Goal: Obtain resource: Download file/media

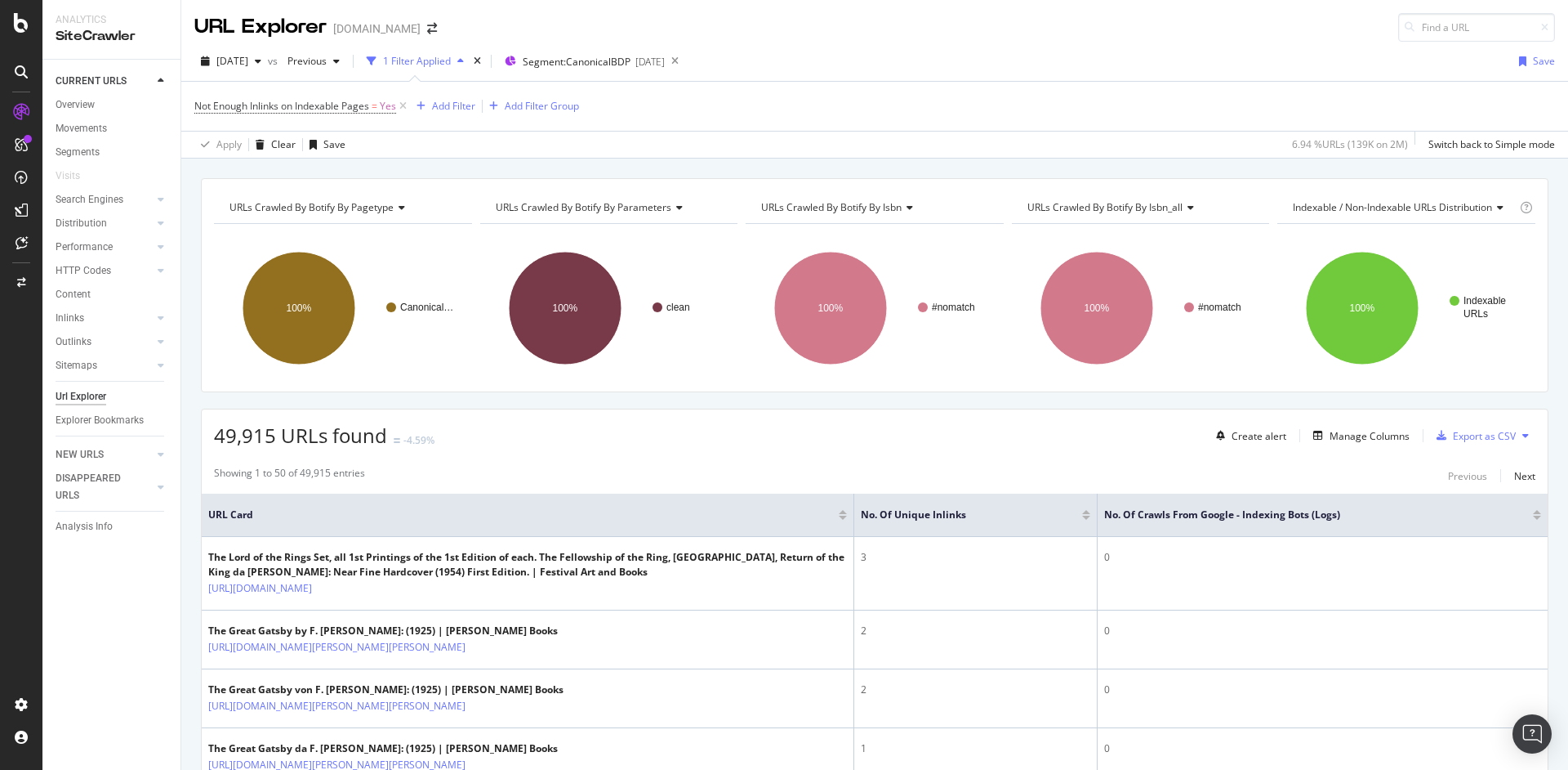
click at [15, 78] on icon at bounding box center [21, 71] width 13 height 13
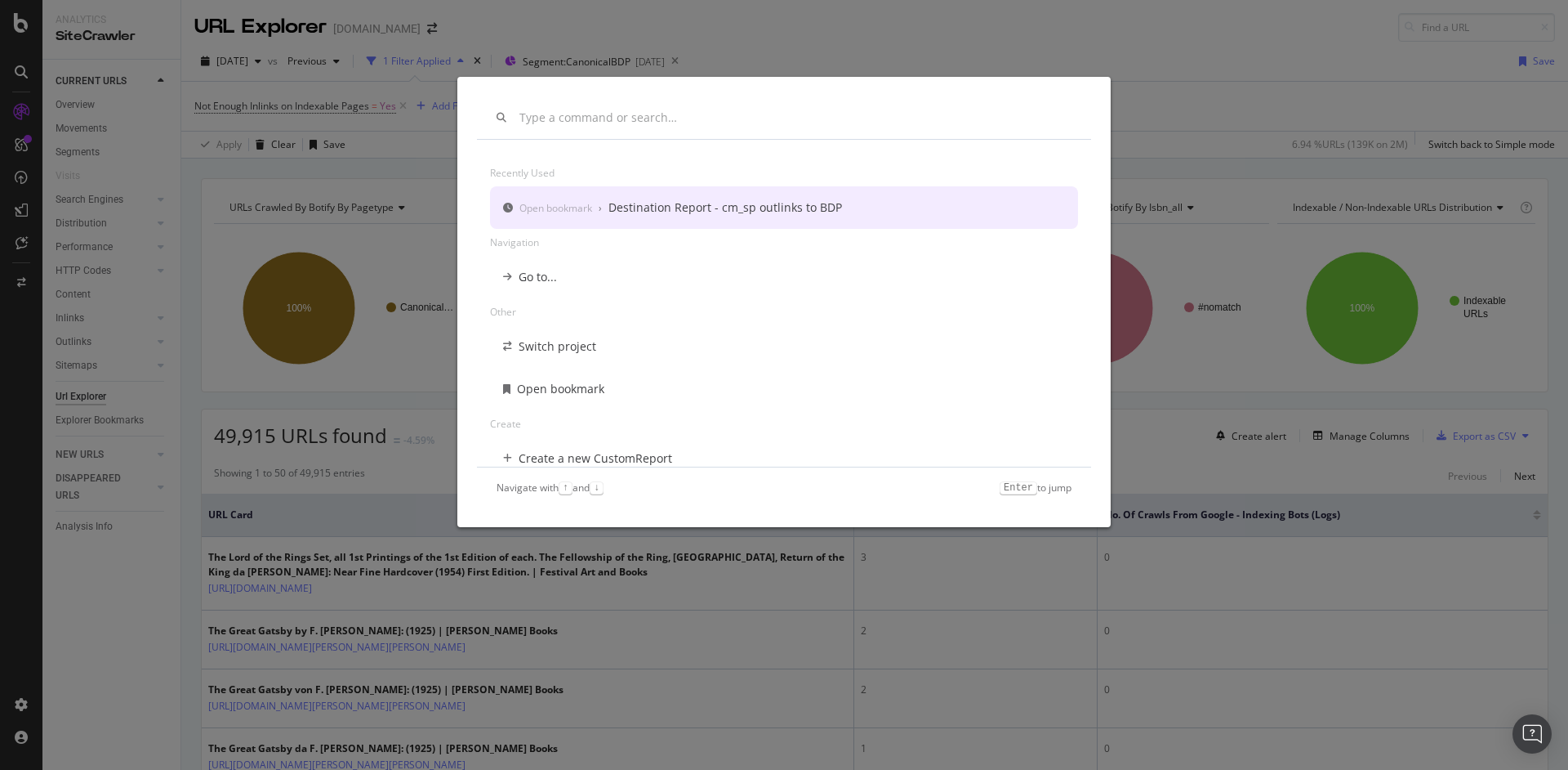
drag, startPoint x: 1205, startPoint y: 77, endPoint x: 1169, endPoint y: 84, distance: 36.7
click at [1203, 79] on div "Recently used Open bookmark › Destination Report - cm_sp outlinks to BDP Naviga…" at bounding box center [784, 385] width 1568 height 770
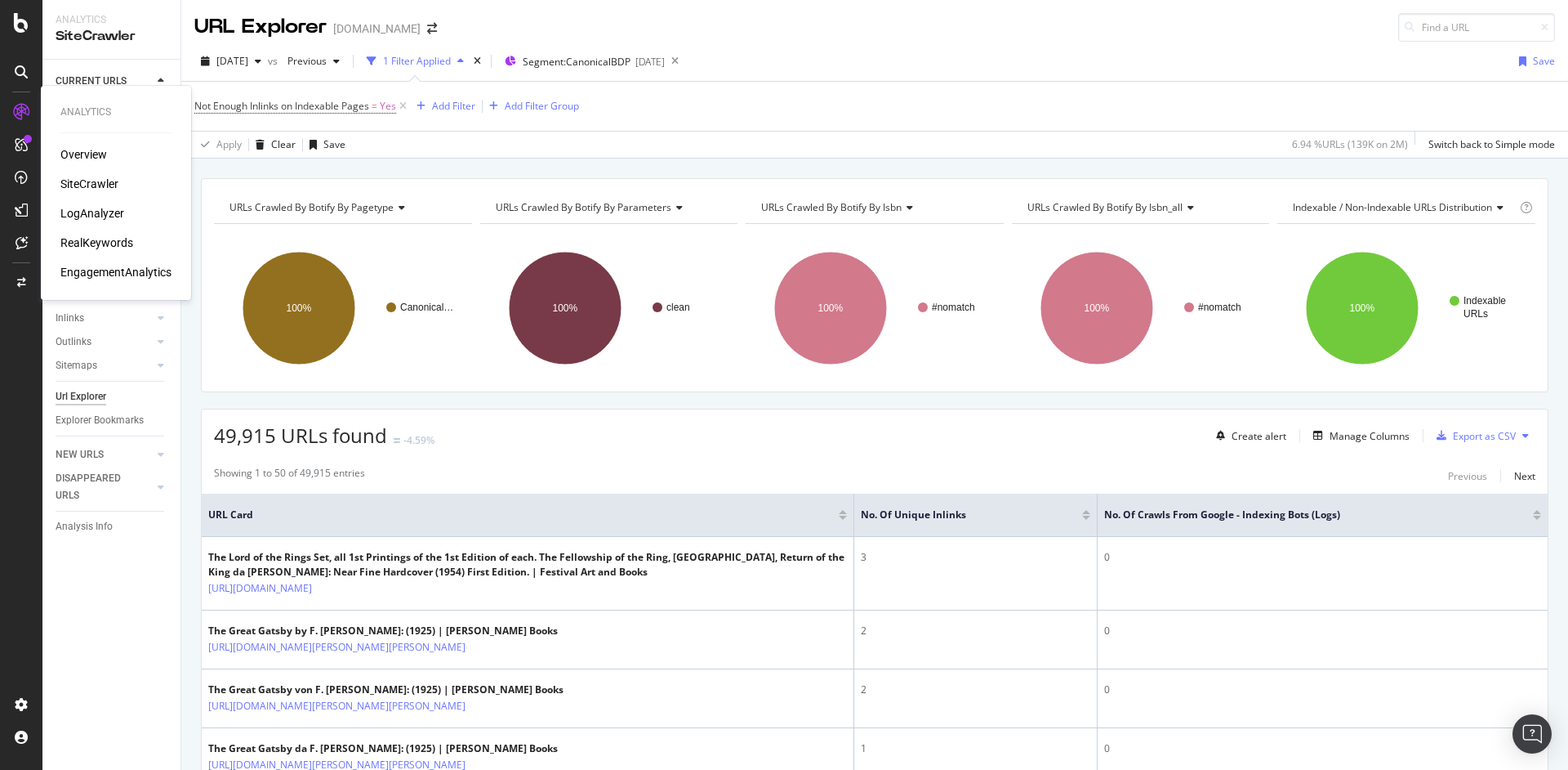
click at [98, 244] on div "RealKeywords" at bounding box center [96, 243] width 73 height 16
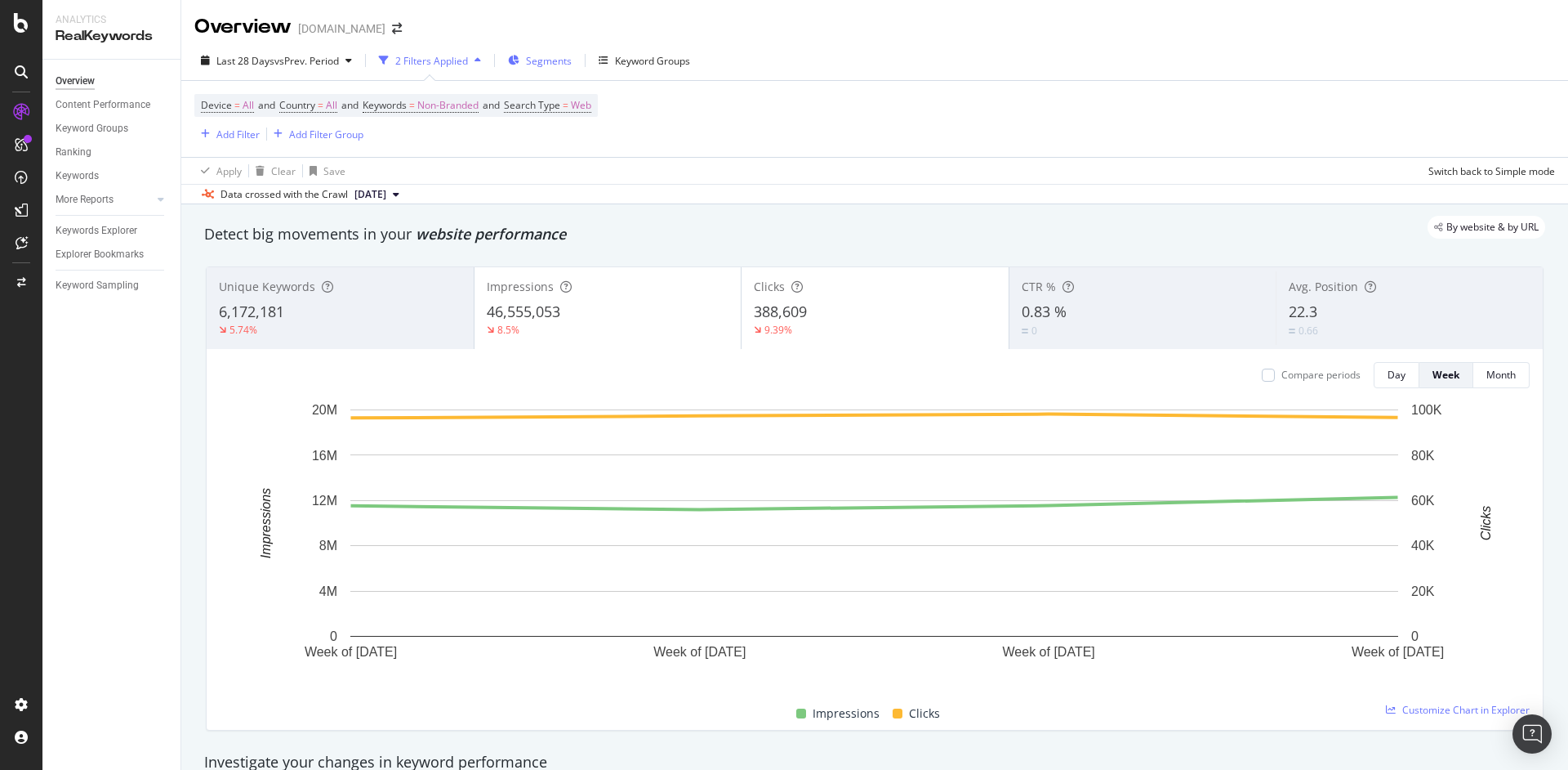
click at [532, 59] on span "Segments" at bounding box center [549, 61] width 46 height 14
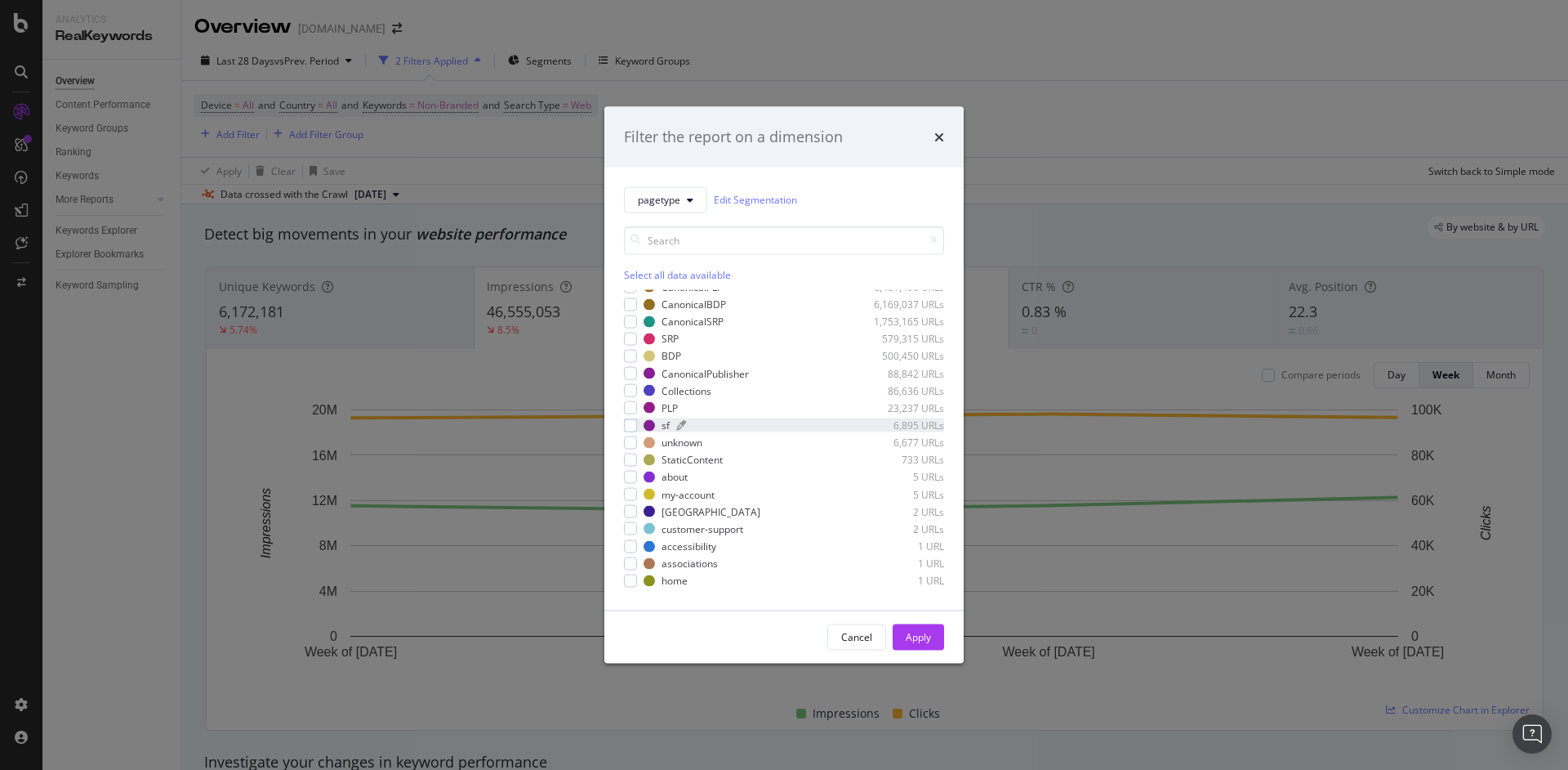
scroll to position [14, 0]
click at [635, 459] on div "modal" at bounding box center [630, 458] width 13 height 13
click at [929, 638] on div "Apply" at bounding box center [917, 637] width 25 height 14
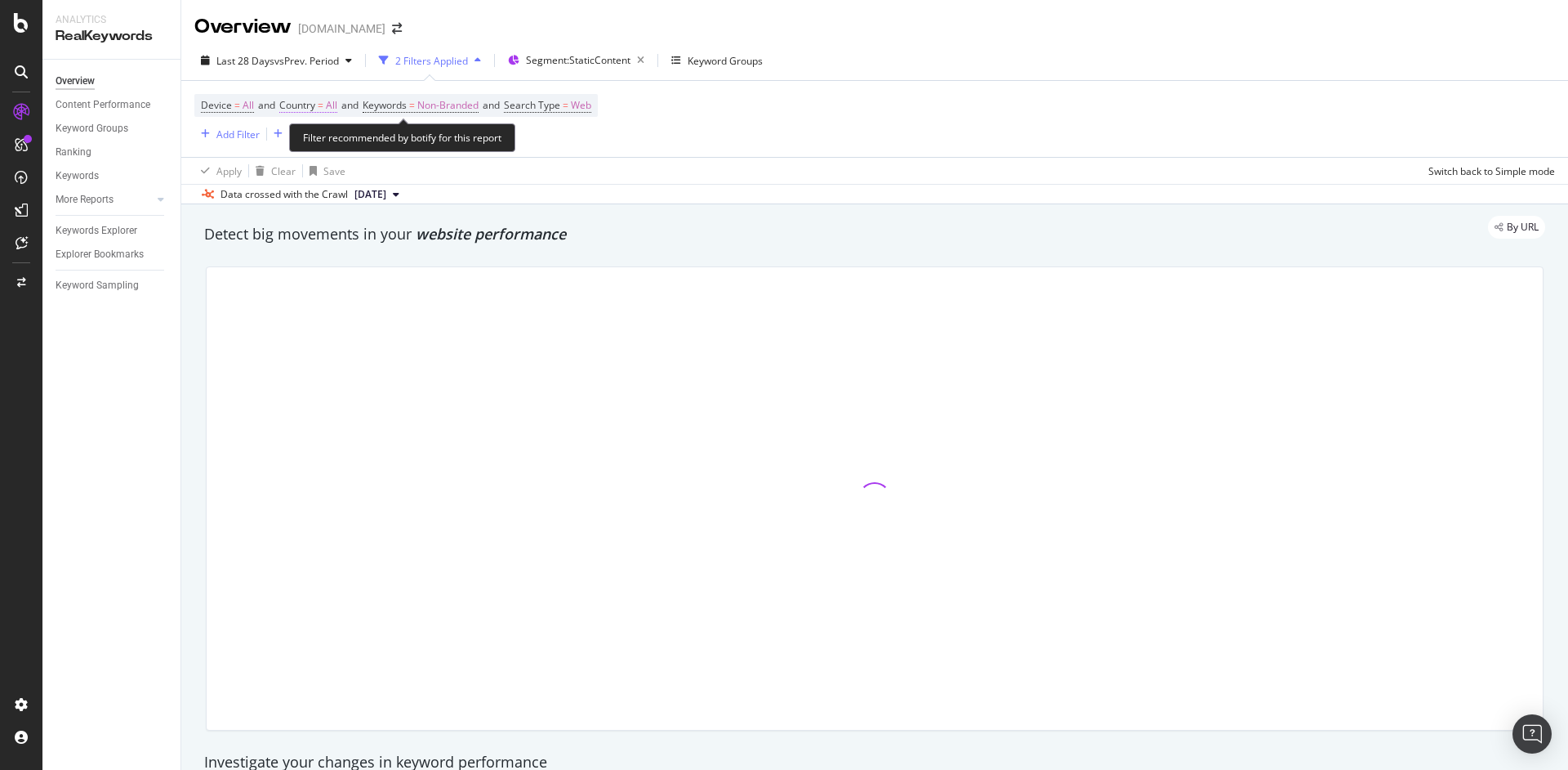
click at [338, 105] on span "All" at bounding box center [331, 105] width 11 height 23
click at [339, 130] on div "All Cancel Add filter Apply" at bounding box center [387, 160] width 206 height 82
click at [388, 144] on div "All" at bounding box center [388, 145] width 180 height 26
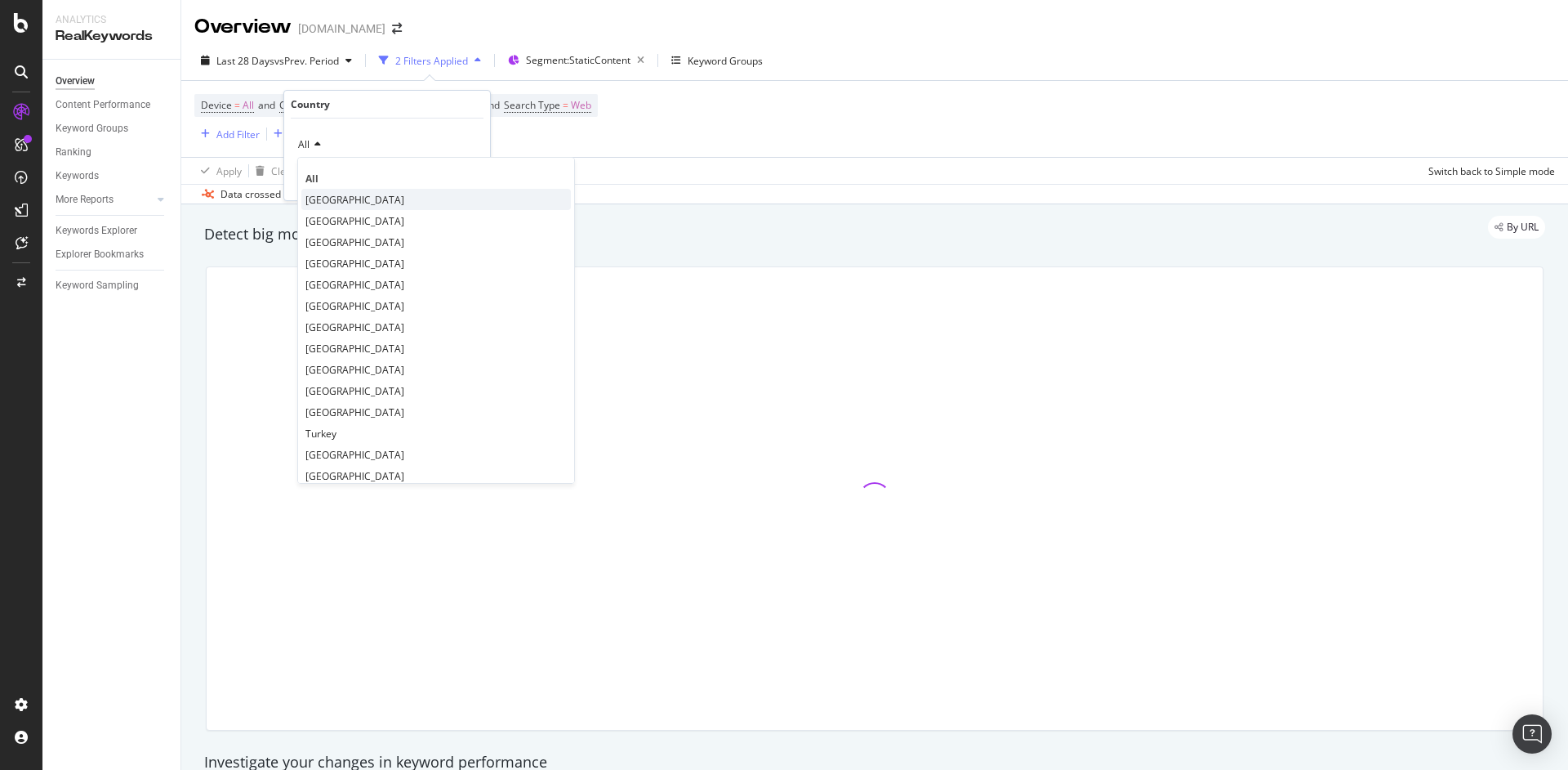
click at [357, 202] on span "[GEOGRAPHIC_DATA]" at bounding box center [355, 200] width 99 height 14
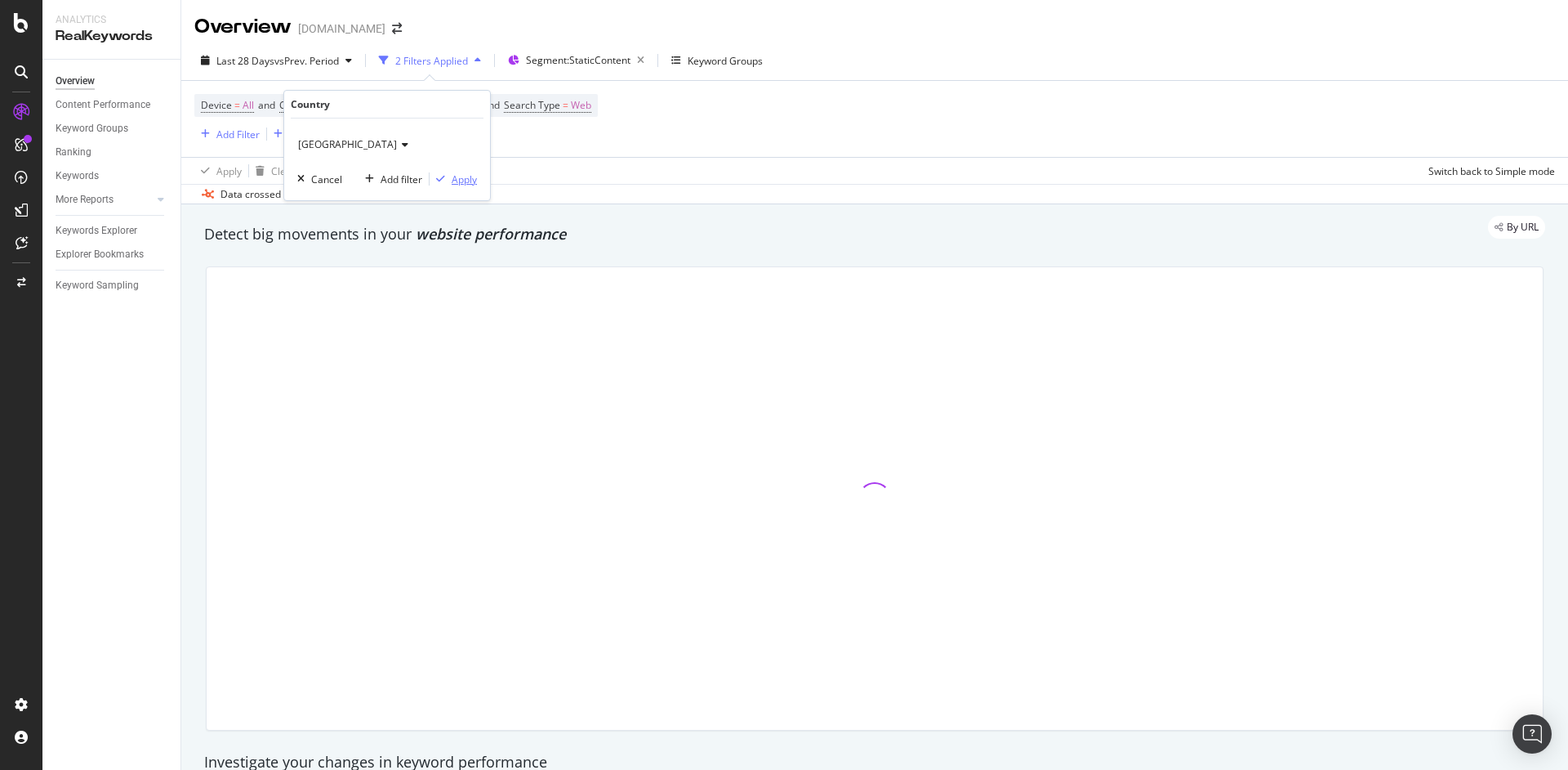
click at [464, 177] on div "Apply" at bounding box center [464, 179] width 25 height 14
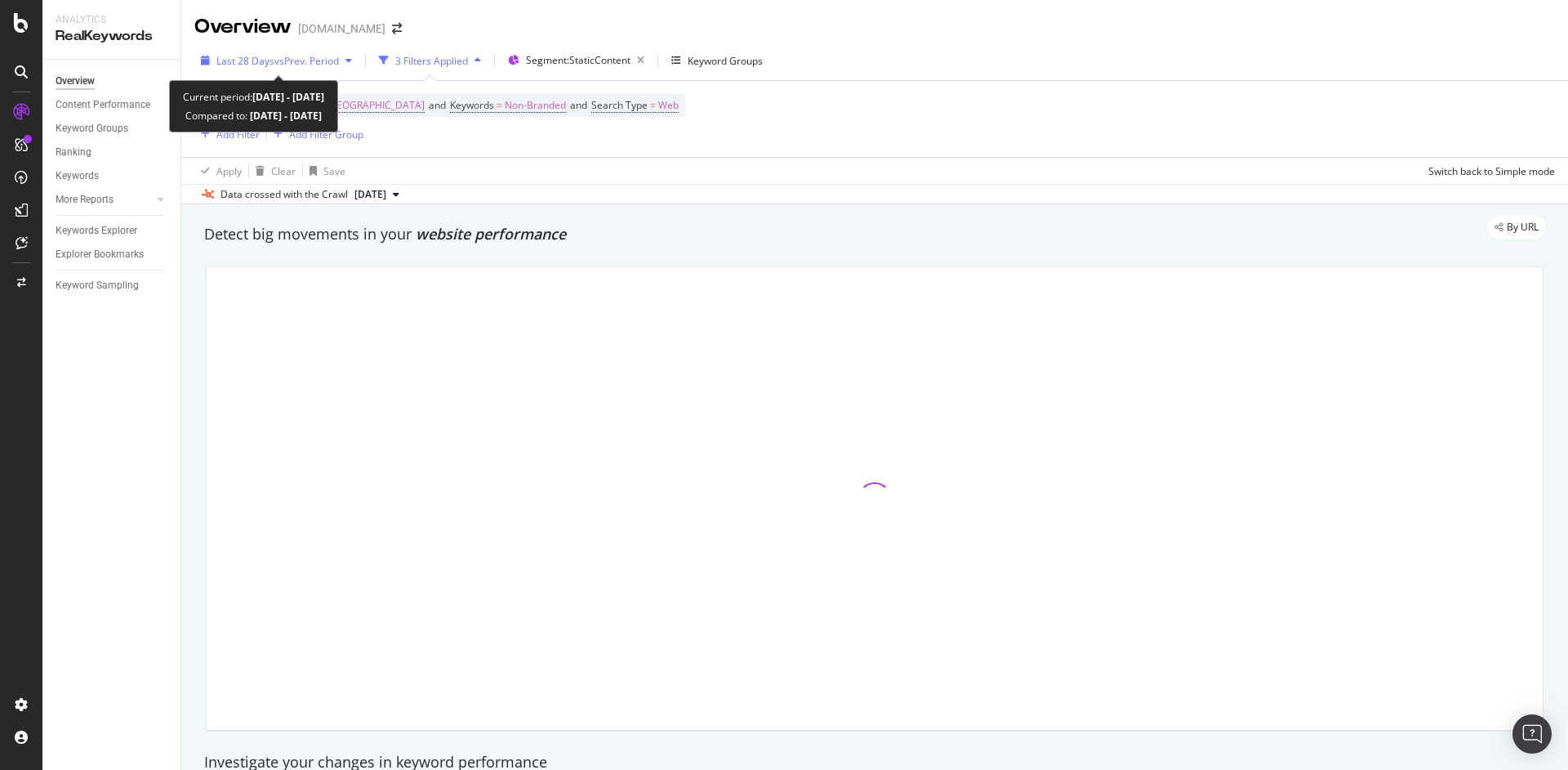
click at [252, 57] on span "Last 28 Days" at bounding box center [246, 61] width 58 height 14
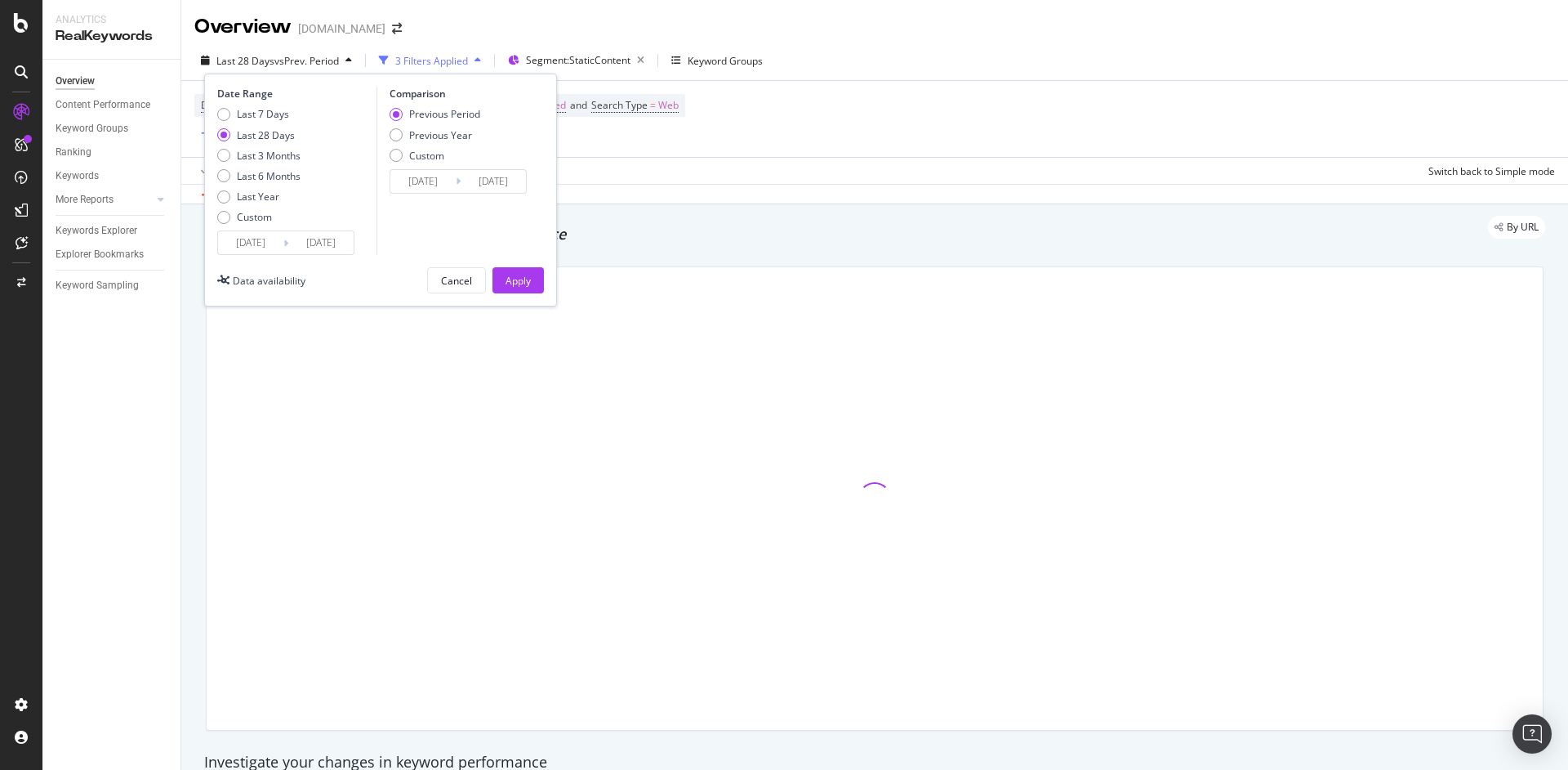
click at [246, 176] on div "Last 6 Months" at bounding box center [269, 176] width 64 height 14
type input "[DATE]"
click at [517, 278] on div "Apply" at bounding box center [518, 281] width 25 height 14
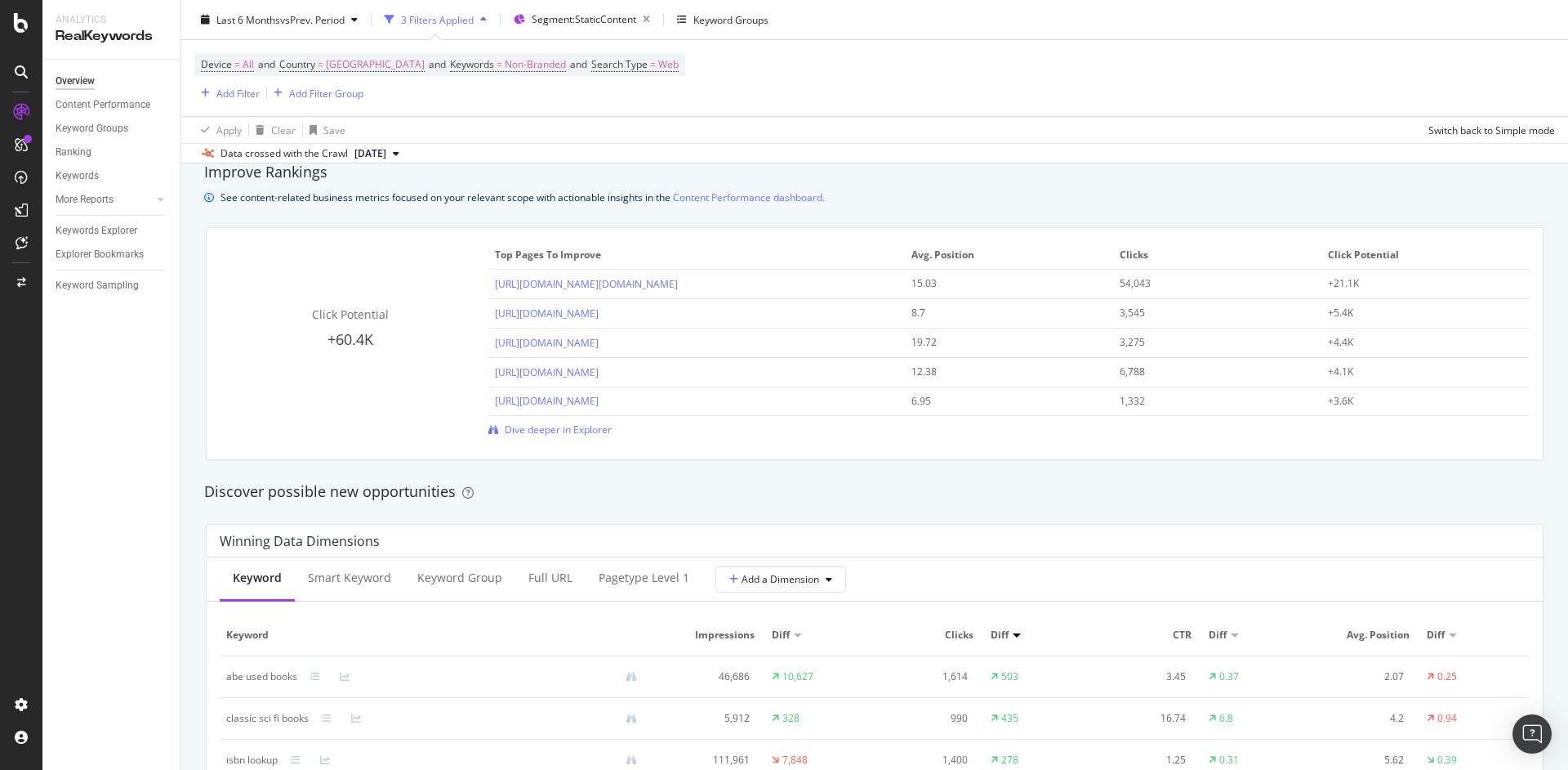
scroll to position [1112, 0]
click at [557, 441] on span "Dive deeper in Explorer" at bounding box center [558, 436] width 107 height 14
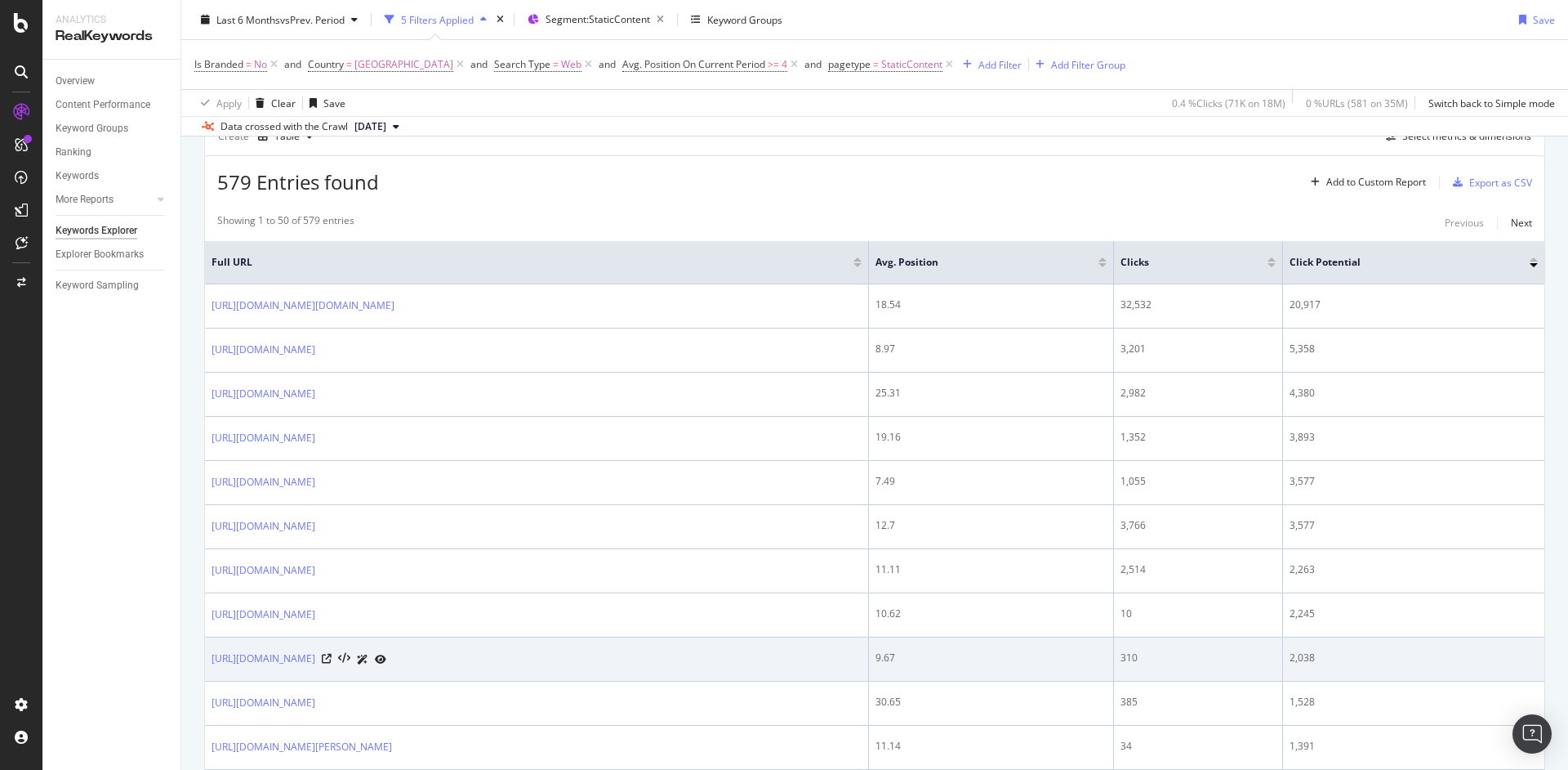
scroll to position [445, 0]
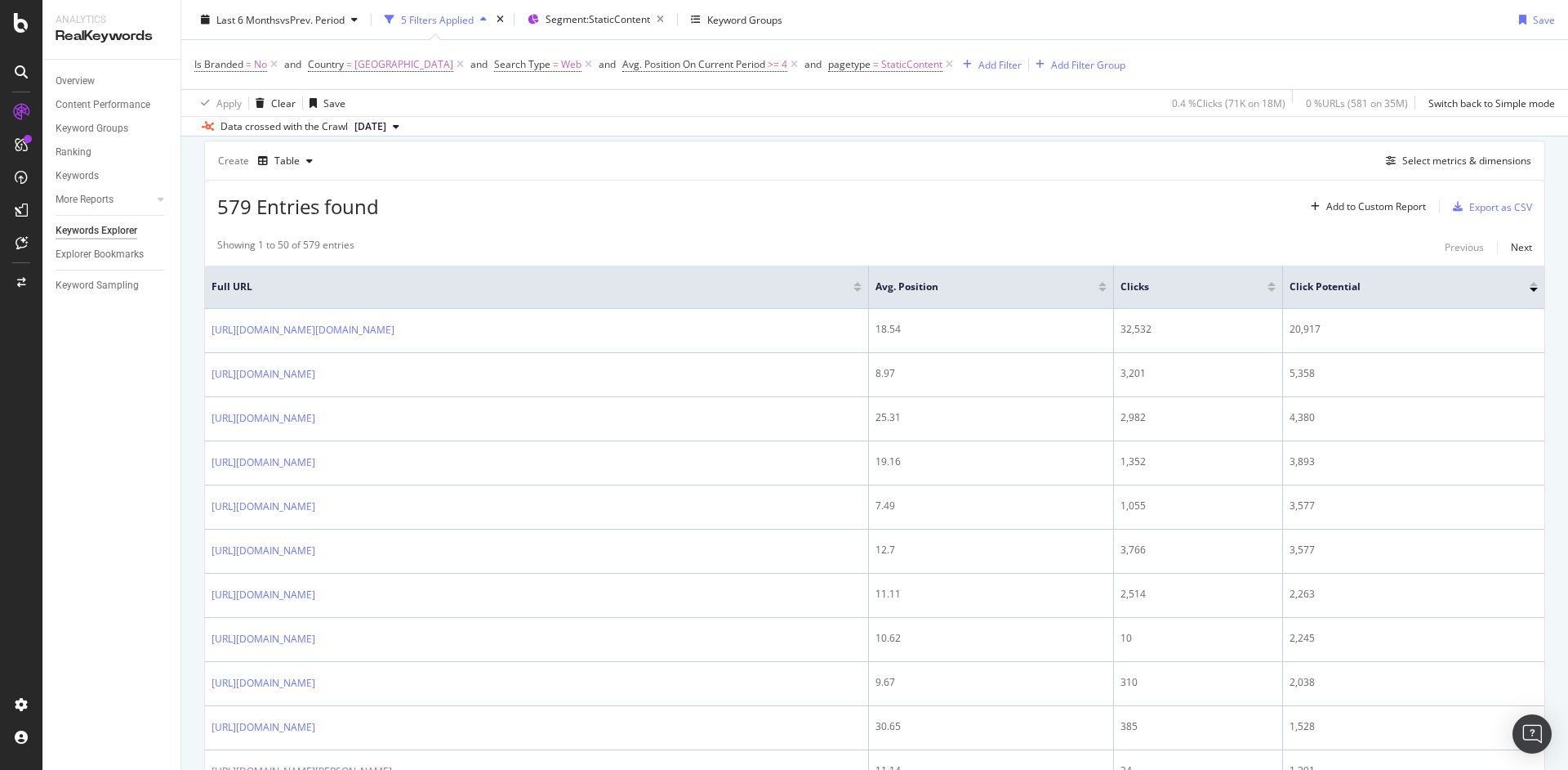
click at [1276, 290] on div at bounding box center [1271, 290] width 8 height 4
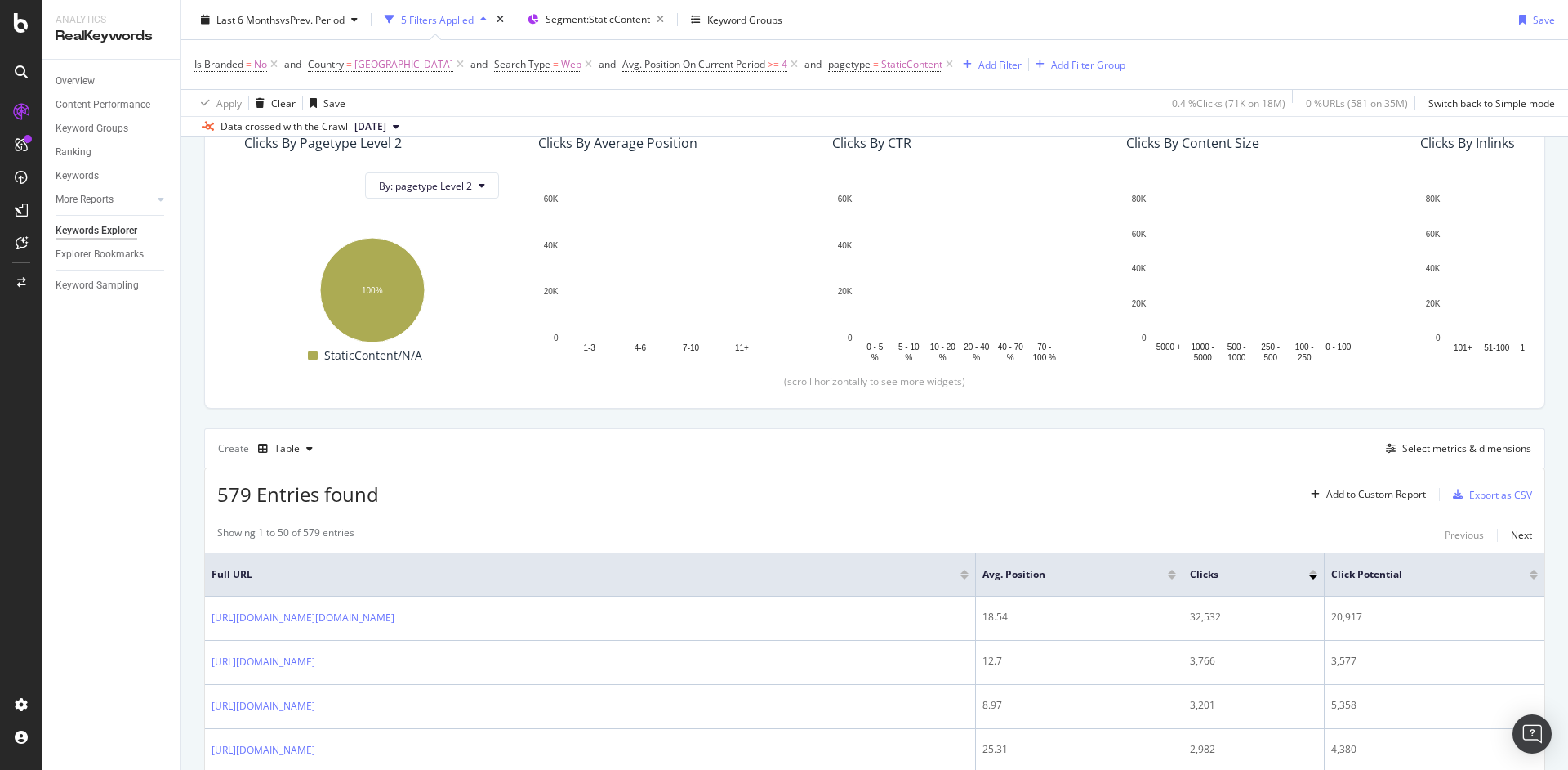
scroll to position [449, 0]
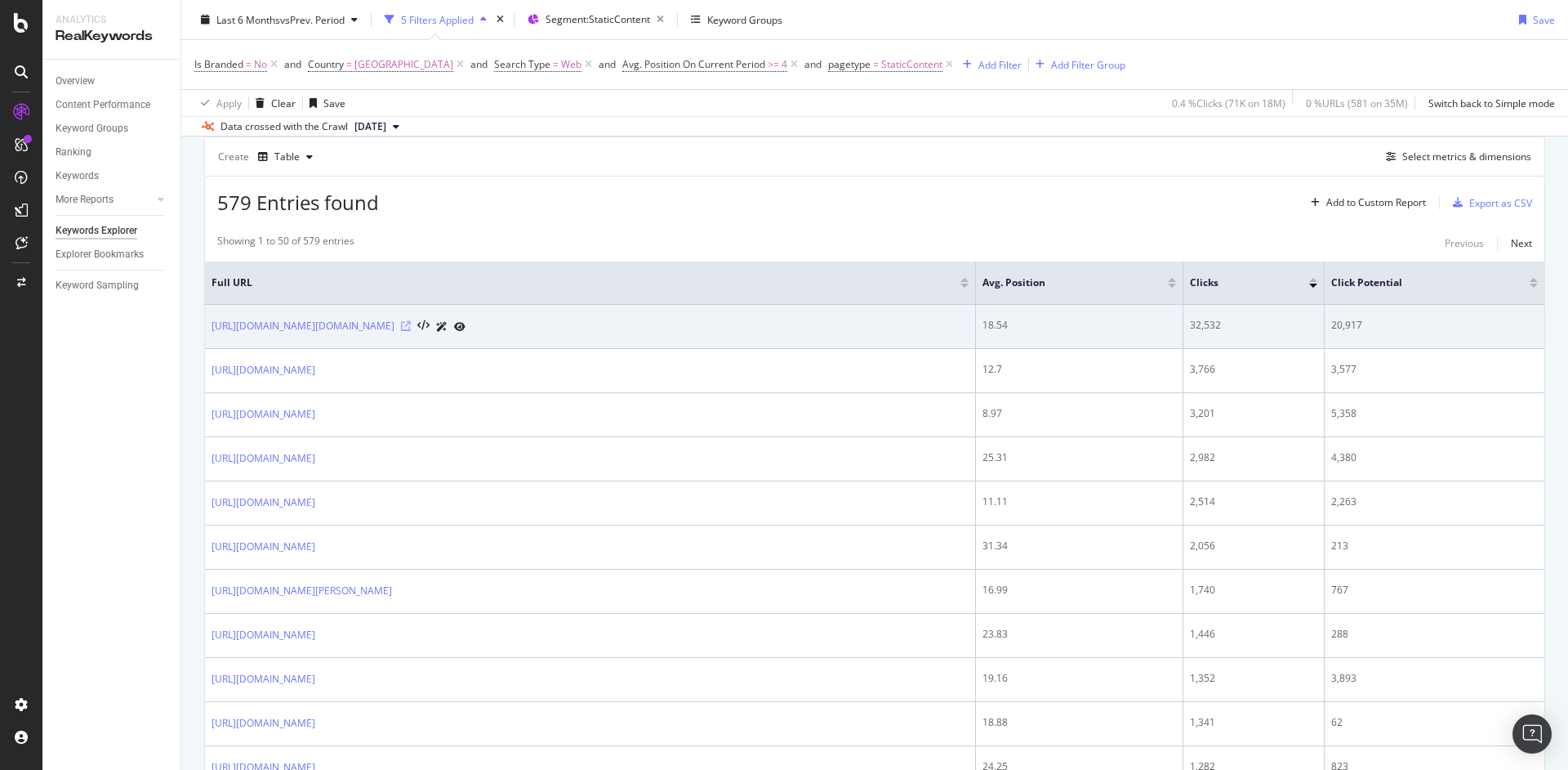
click at [411, 326] on icon at bounding box center [406, 326] width 10 height 10
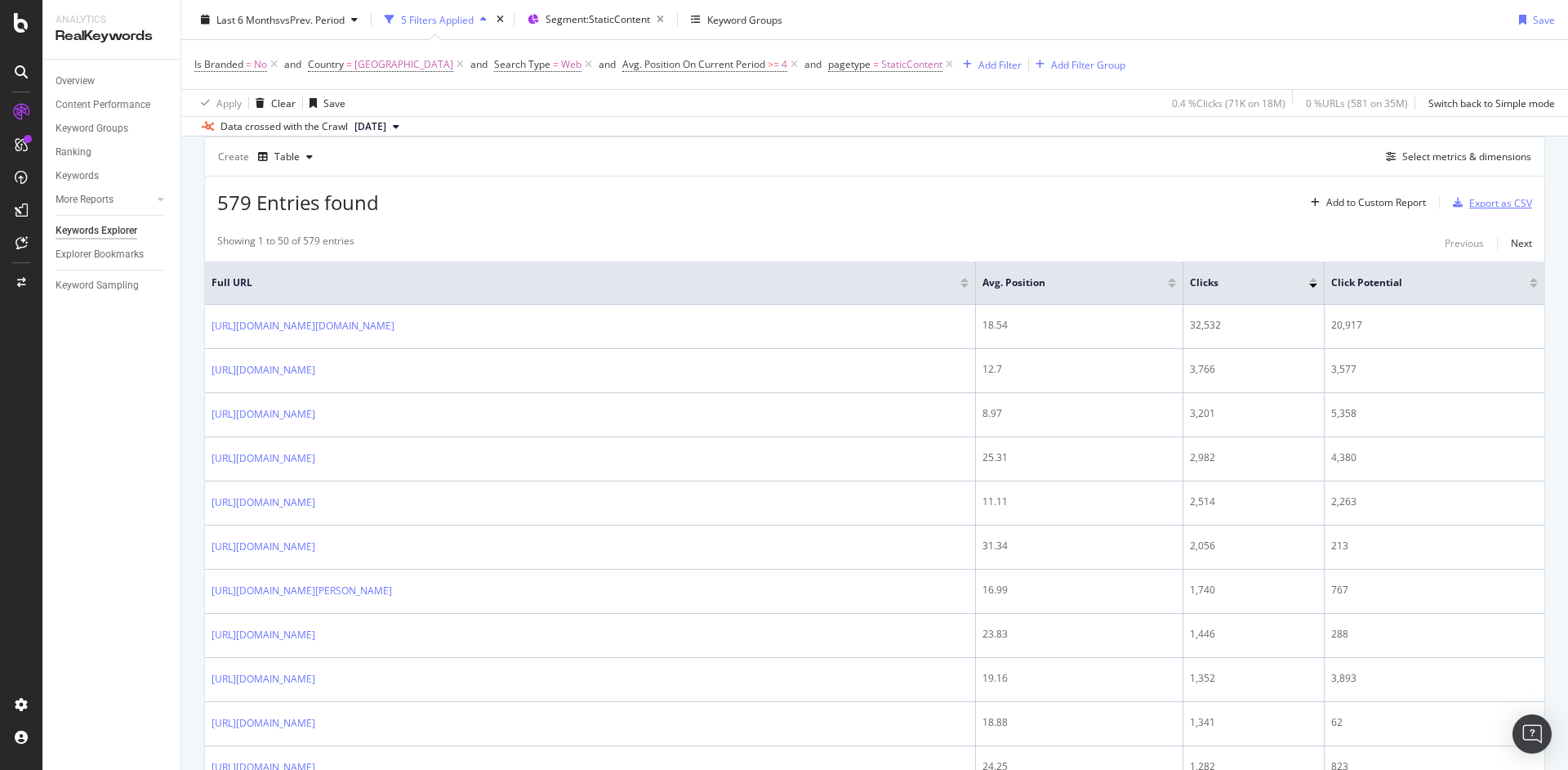
click at [1516, 209] on div "Export as CSV" at bounding box center [1500, 203] width 63 height 14
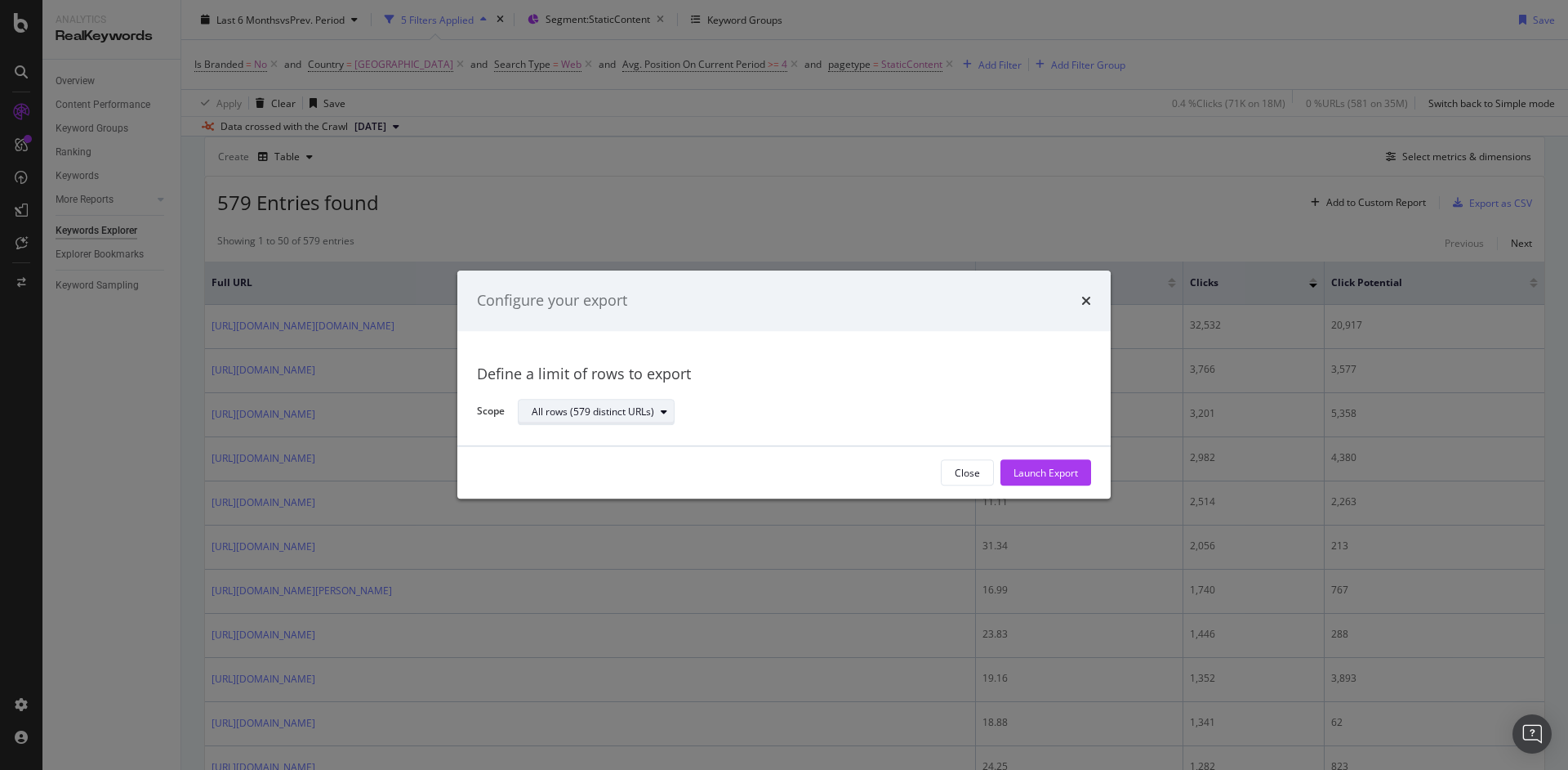
click at [651, 409] on div "All rows (579 distinct URLs)" at bounding box center [593, 412] width 123 height 10
click at [905, 388] on div "Define a limit of rows to export Scope All rows (579 distinct URLs)" at bounding box center [784, 389] width 615 height 76
click at [1046, 473] on div "Launch Export" at bounding box center [1045, 473] width 65 height 14
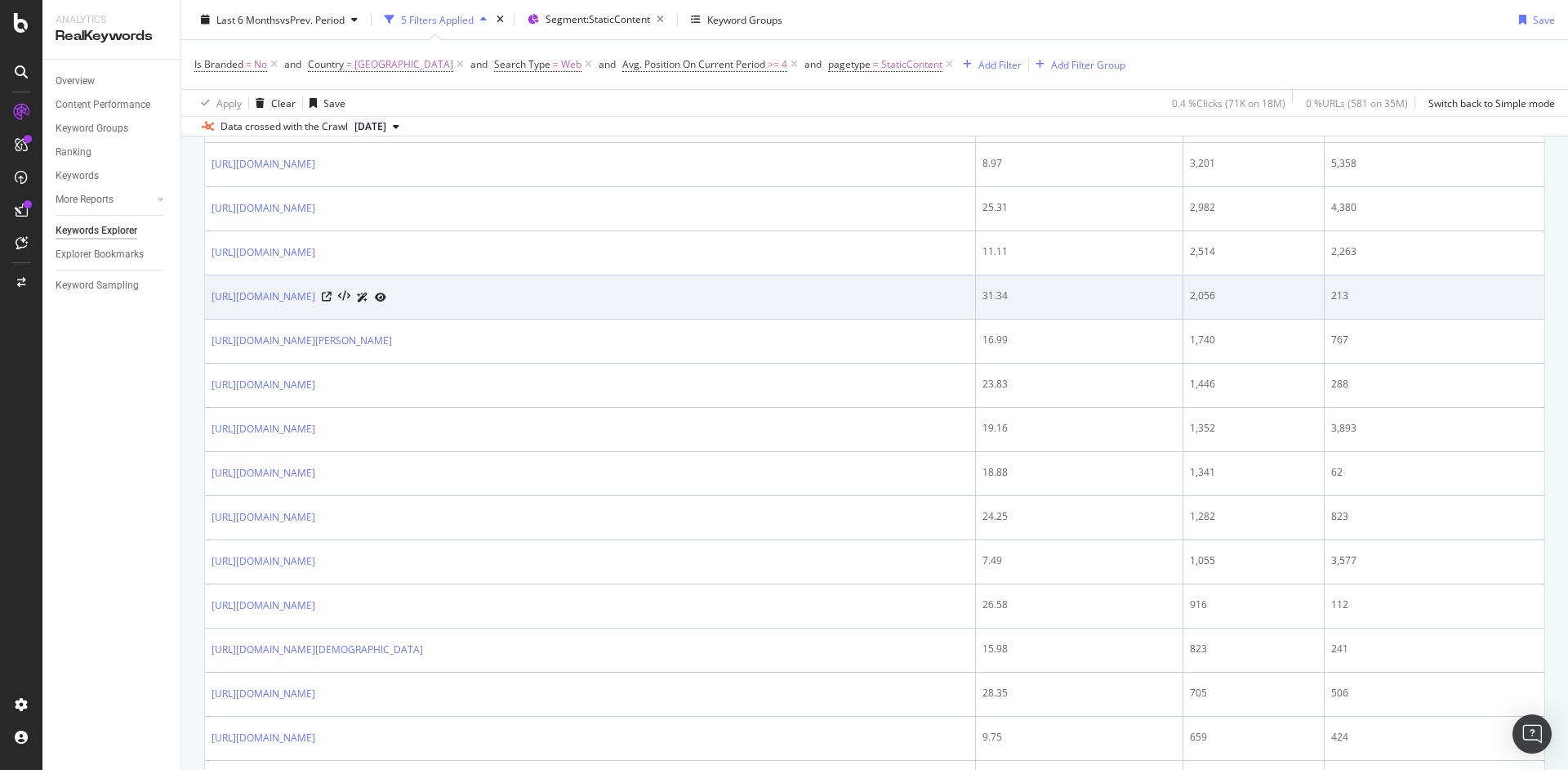
scroll to position [713, 0]
